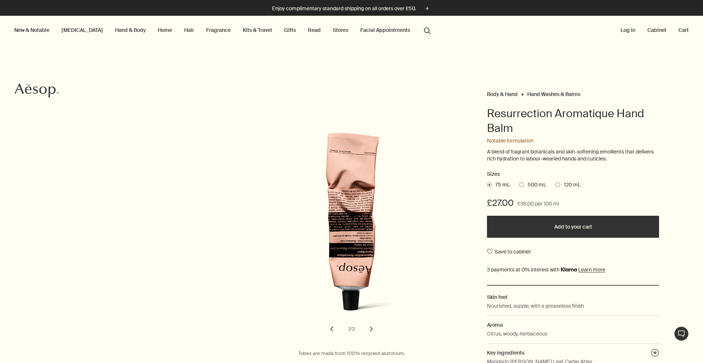
click at [367, 321] on button "chevron" at bounding box center [371, 329] width 16 height 16
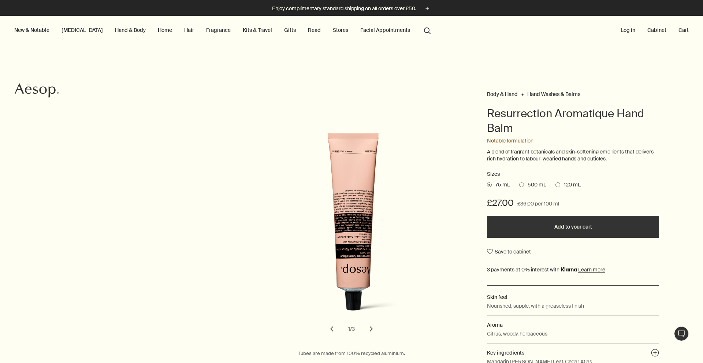
click at [368, 321] on button "chevron" at bounding box center [371, 329] width 16 height 16
click at [114, 28] on link "Hand & Body" at bounding box center [131, 30] width 34 height 10
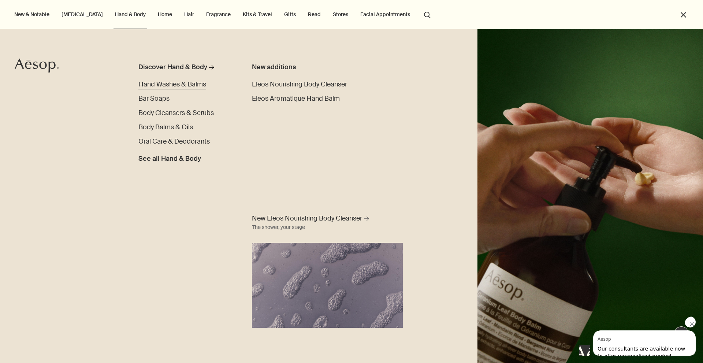
click at [161, 85] on span "Hand Washes & Balms" at bounding box center [172, 84] width 68 height 9
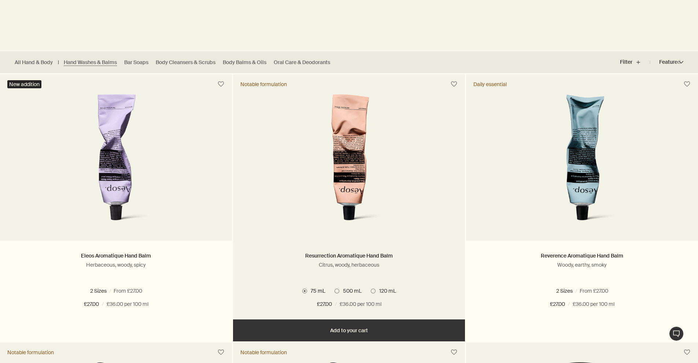
scroll to position [171, 0]
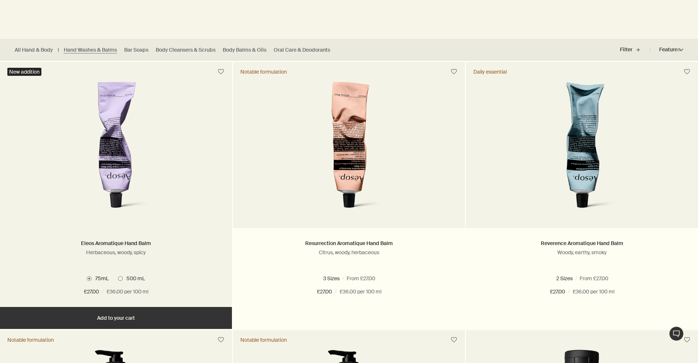
click at [117, 134] on img at bounding box center [116, 150] width 114 height 136
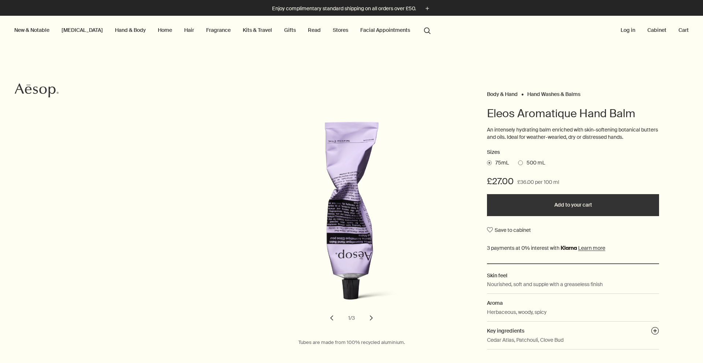
click at [518, 160] on span at bounding box center [520, 162] width 5 height 5
click at [518, 159] on input "500 mL" at bounding box center [518, 161] width 0 height 5
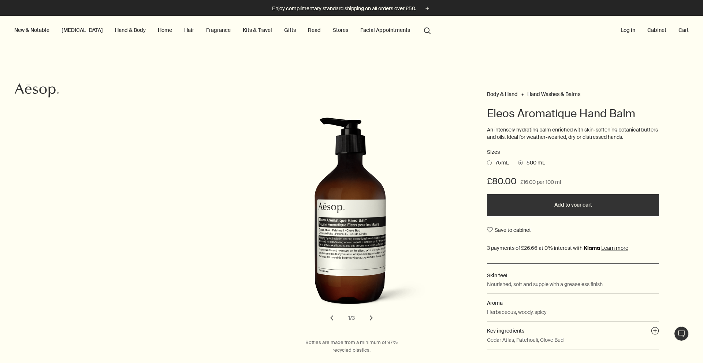
click at [487, 160] on span at bounding box center [489, 162] width 5 height 5
click at [487, 159] on input "75mL" at bounding box center [487, 161] width 0 height 5
